Goal: Information Seeking & Learning: Learn about a topic

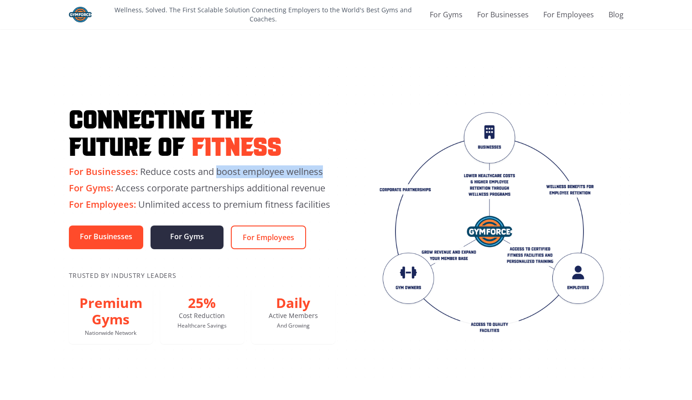
drag, startPoint x: 53, startPoint y: 187, endPoint x: 215, endPoint y: 171, distance: 162.7
click at [215, 171] on div "Connecting the Future of Fitness For Businesses: Reduce costs and boost employe…" at bounding box center [346, 224] width 692 height 360
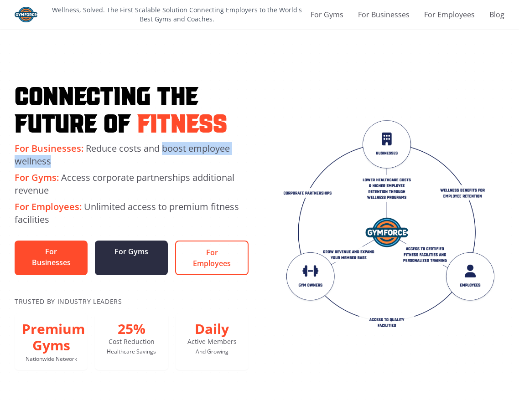
click at [94, 151] on p "For Businesses: Reduce costs and boost employee wellness" at bounding box center [132, 155] width 234 height 26
click at [127, 11] on p "Wellness, Solved. The First Scalable Solution Connecting Employers to the World…" at bounding box center [177, 14] width 260 height 18
click at [332, 18] on link "For Gyms" at bounding box center [327, 14] width 33 height 11
click at [37, 93] on h1 "Connecting the Future of Fitness" at bounding box center [132, 107] width 234 height 55
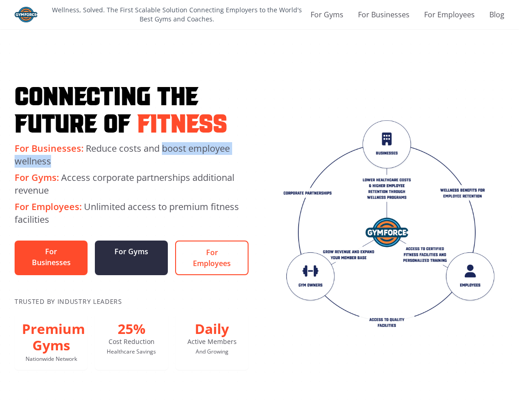
click at [306, 99] on div "Connecting the Future of Fitness For Businesses: Reduce costs and boost employe…" at bounding box center [260, 225] width 490 height 290
